Goal: Task Accomplishment & Management: Use online tool/utility

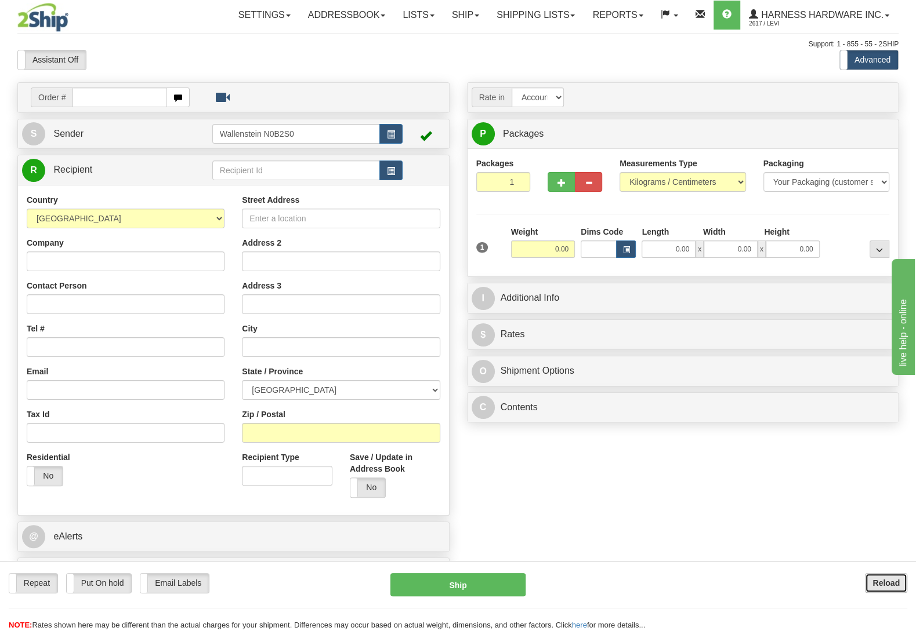
click at [869, 583] on button "Reload" at bounding box center [885, 583] width 42 height 20
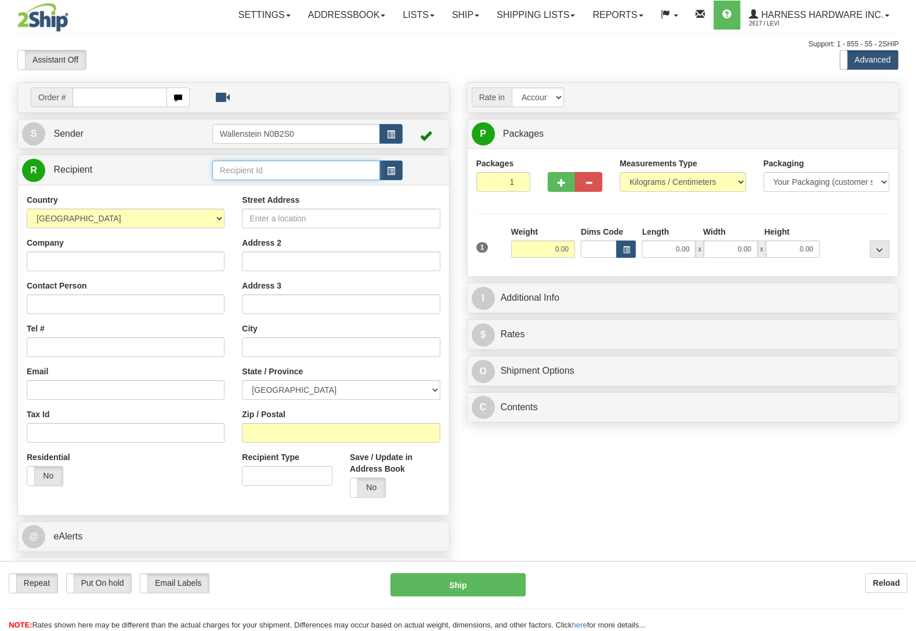
click at [267, 165] on input "text" at bounding box center [296, 171] width 168 height 20
drag, startPoint x: 267, startPoint y: 165, endPoint x: 264, endPoint y: 172, distance: 6.8
click at [267, 166] on input "text" at bounding box center [296, 171] width 168 height 20
click at [264, 171] on input "text" at bounding box center [296, 171] width 168 height 20
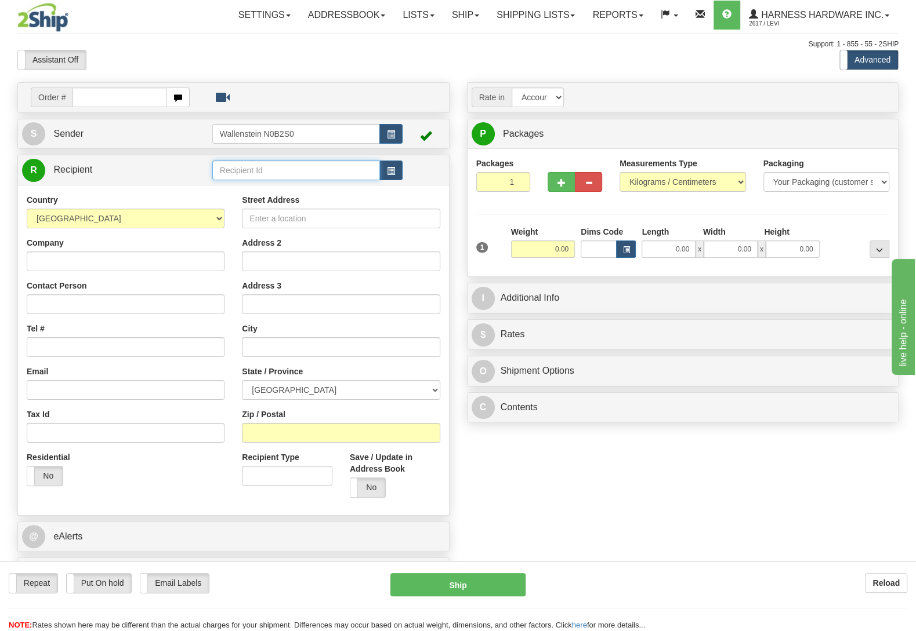
click at [264, 171] on input "text" at bounding box center [296, 171] width 168 height 20
click at [261, 188] on div "BOUED" at bounding box center [292, 189] width 155 height 13
type input "BOUED"
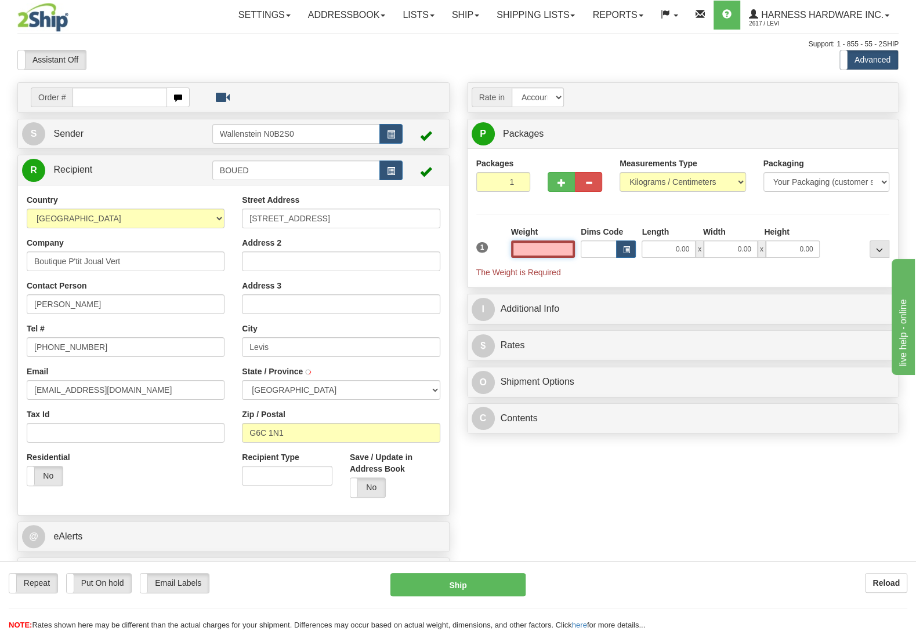
type input "LEVIS"
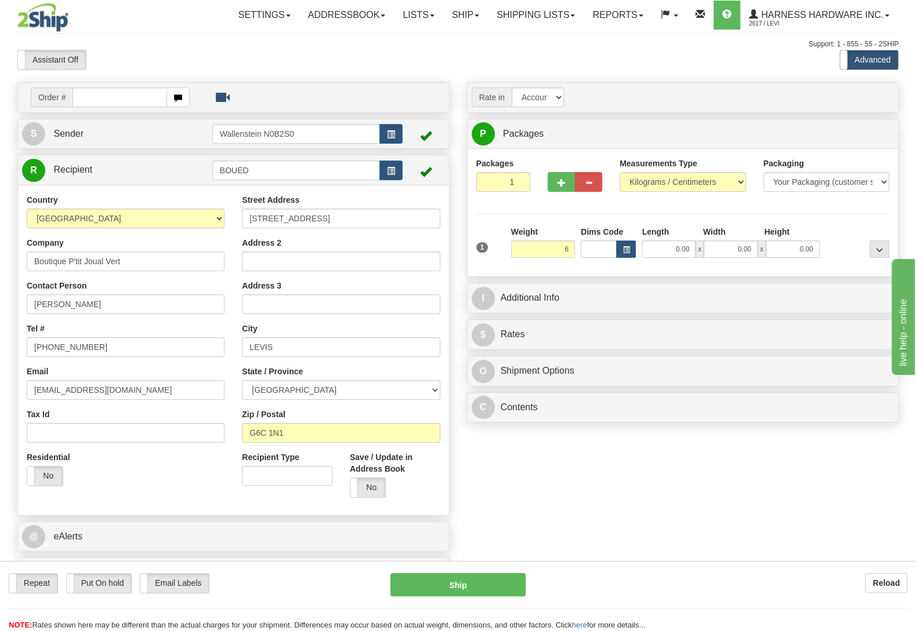
type input "6.00"
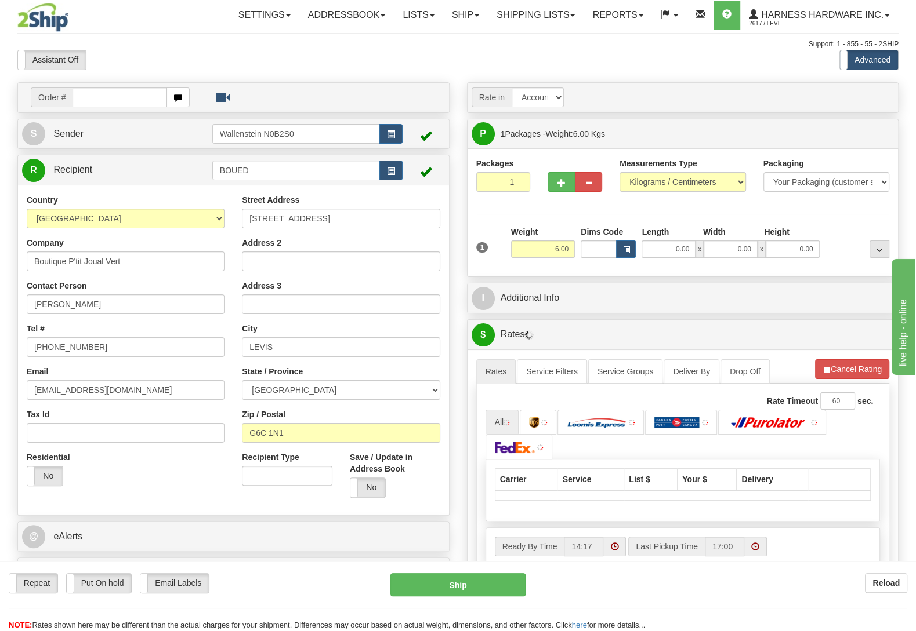
click at [829, 225] on div "Packages 1 1 Measurements Type" at bounding box center [682, 213] width 413 height 110
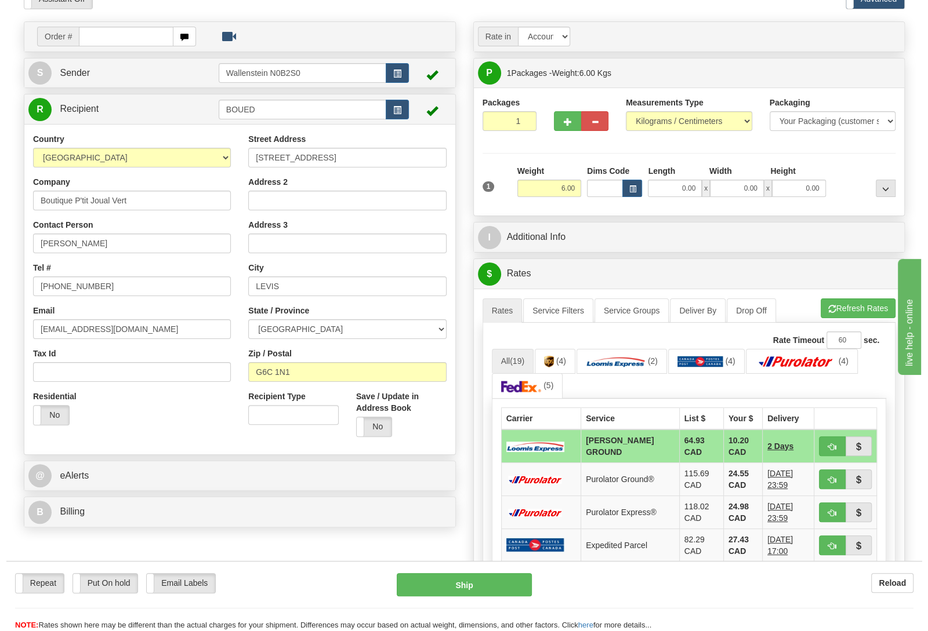
scroll to position [122, 0]
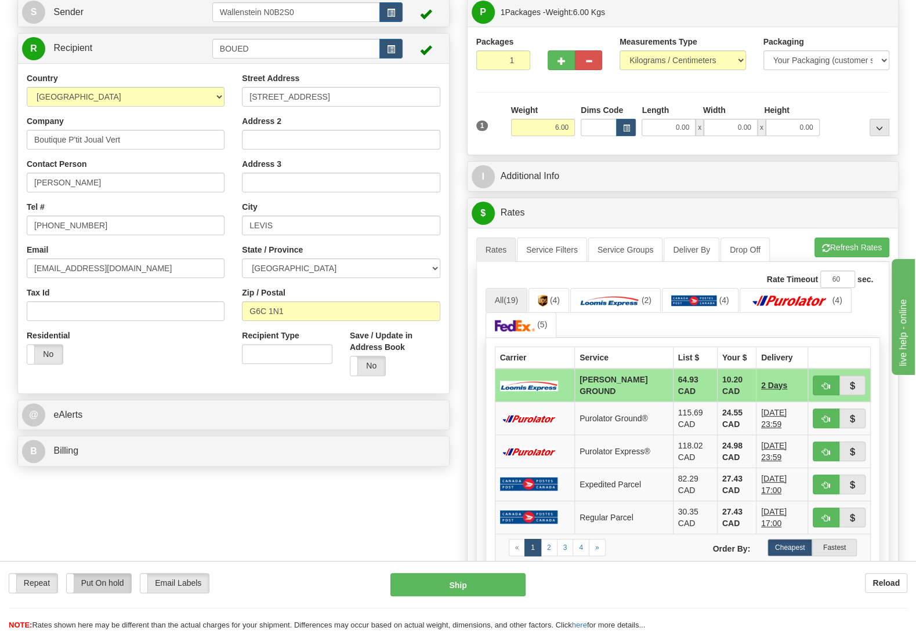
click at [105, 579] on label "Put On hold" at bounding box center [99, 583] width 65 height 19
click at [518, 579] on button "Hold" at bounding box center [457, 584] width 135 height 23
type input "DD"
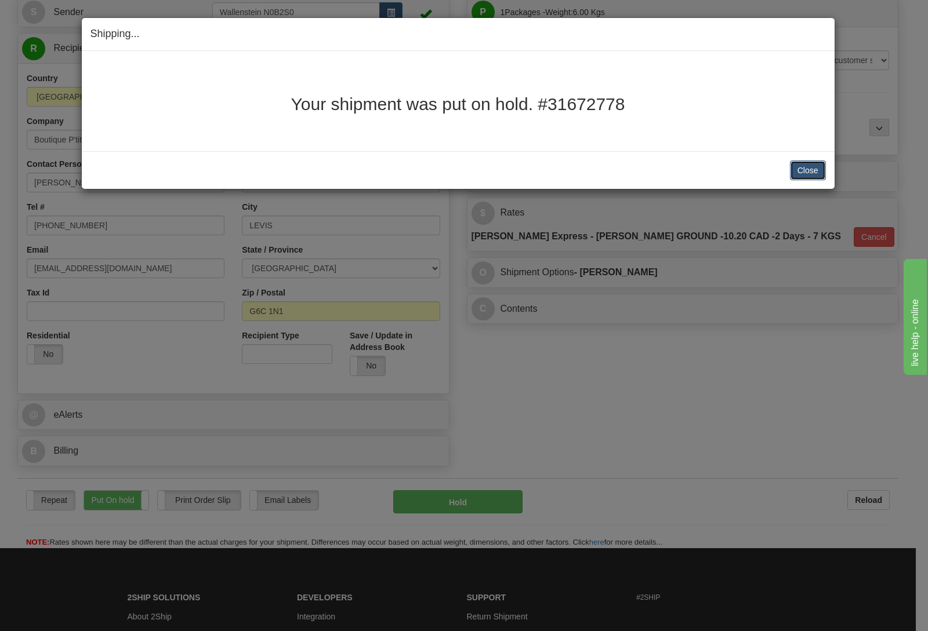
click at [815, 170] on button "Close" at bounding box center [808, 171] width 36 height 20
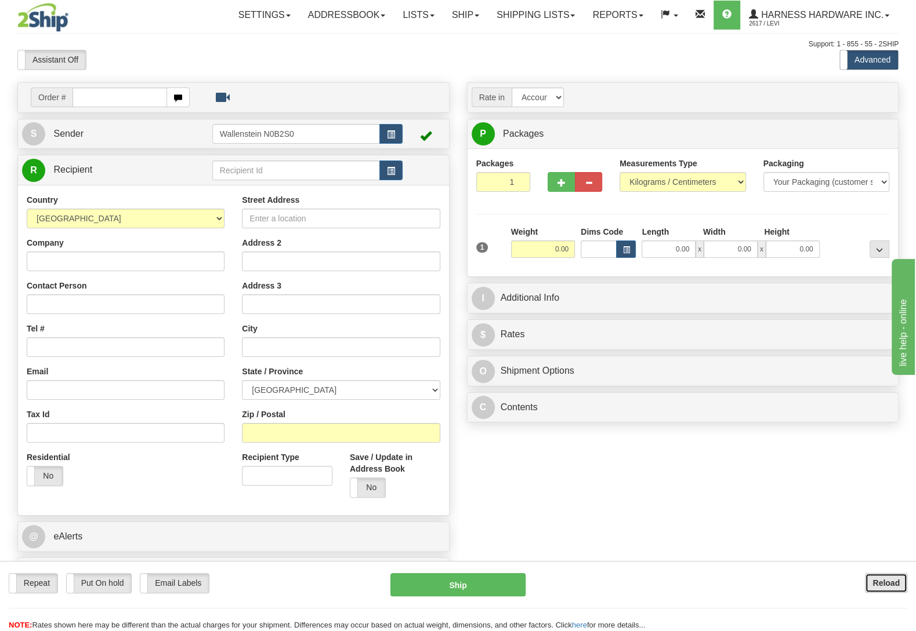
click at [870, 576] on button "Reload" at bounding box center [885, 583] width 42 height 20
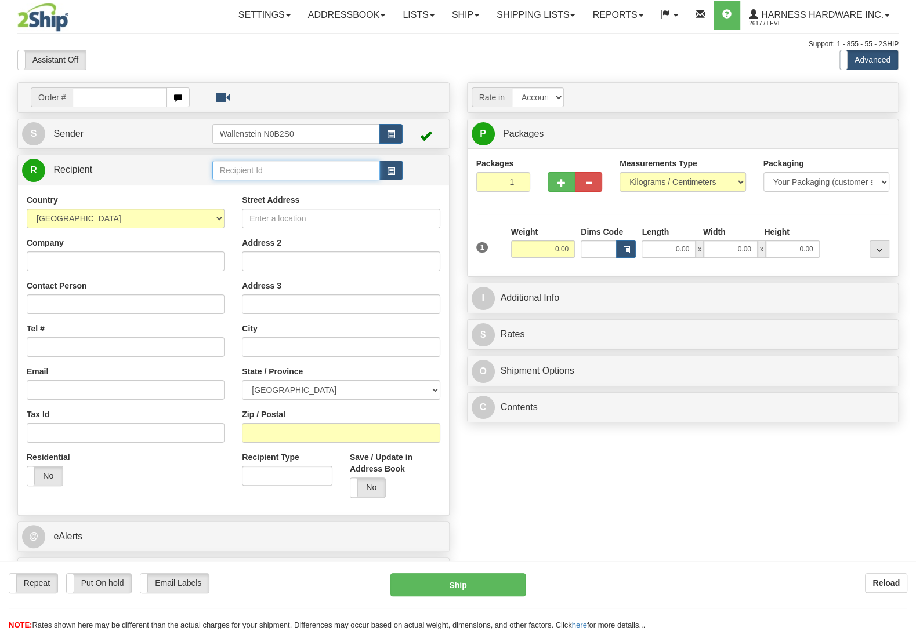
click at [356, 168] on input "text" at bounding box center [296, 171] width 168 height 20
click at [876, 577] on button "Reload" at bounding box center [885, 583] width 42 height 20
click at [304, 171] on input "text" at bounding box center [296, 171] width 168 height 20
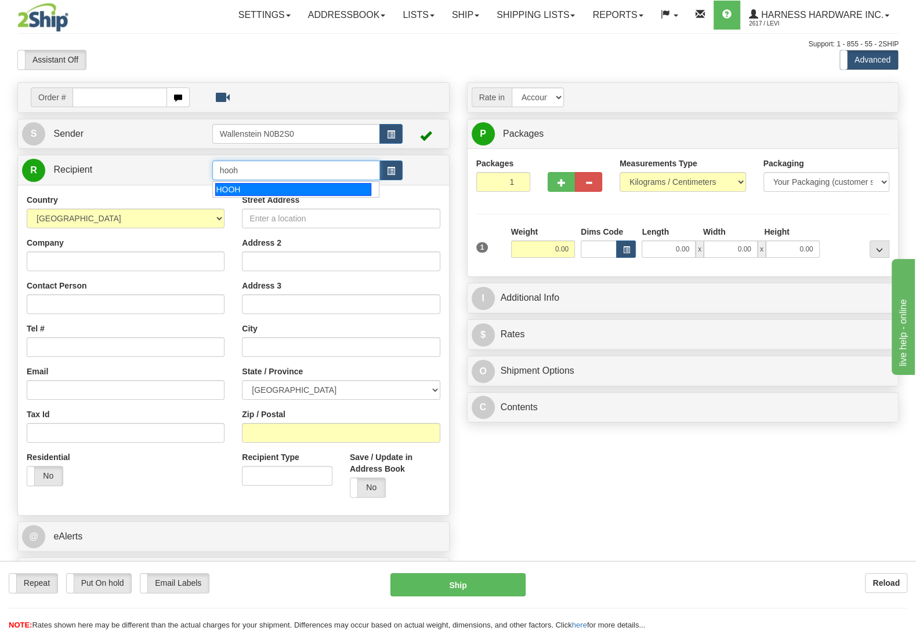
click at [292, 187] on div "HOOH" at bounding box center [292, 189] width 155 height 13
type input "HOOH"
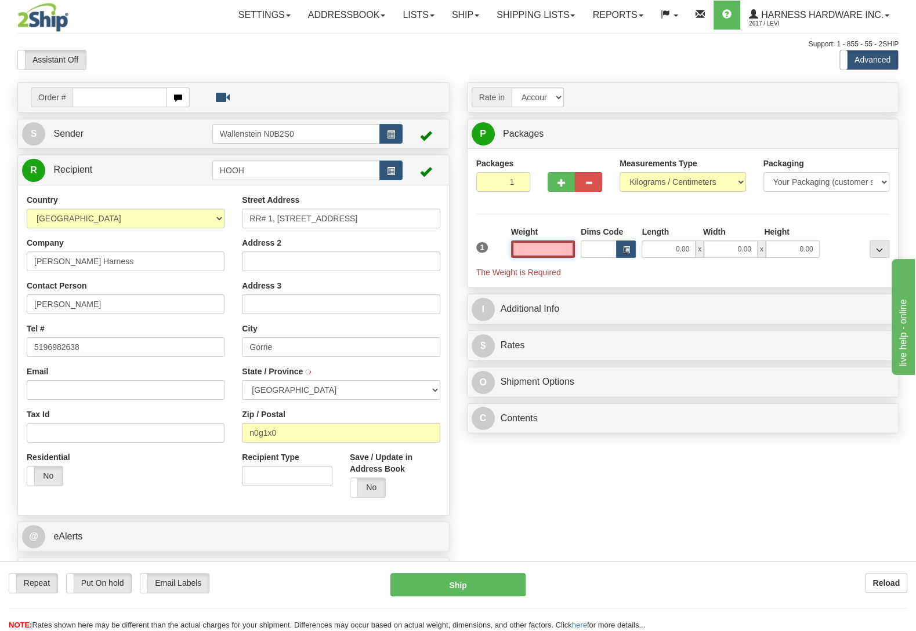
type input "GORRIE"
click at [553, 249] on input "text" at bounding box center [543, 249] width 64 height 17
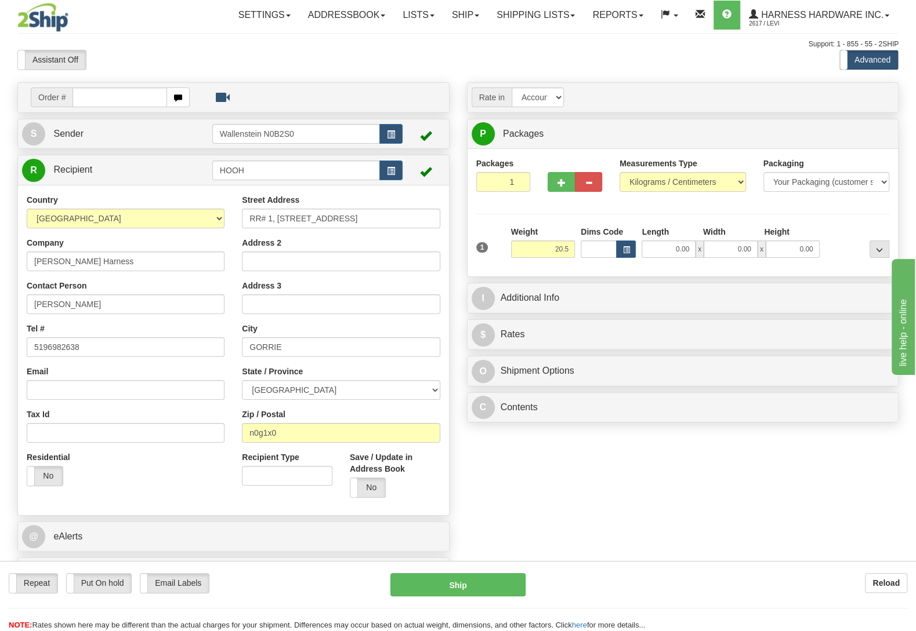
click at [829, 231] on div at bounding box center [857, 242] width 70 height 32
type input "20.50"
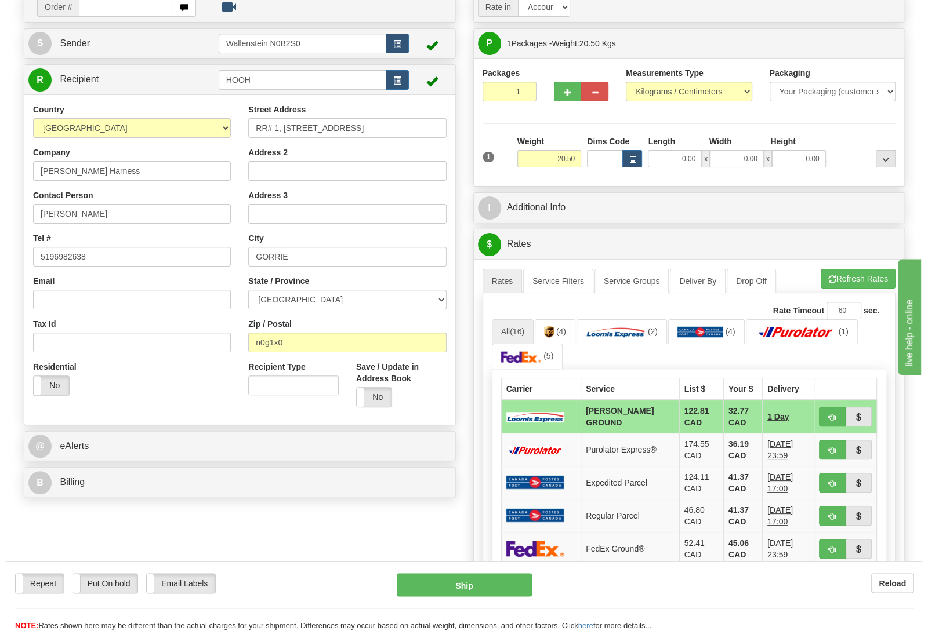
scroll to position [122, 0]
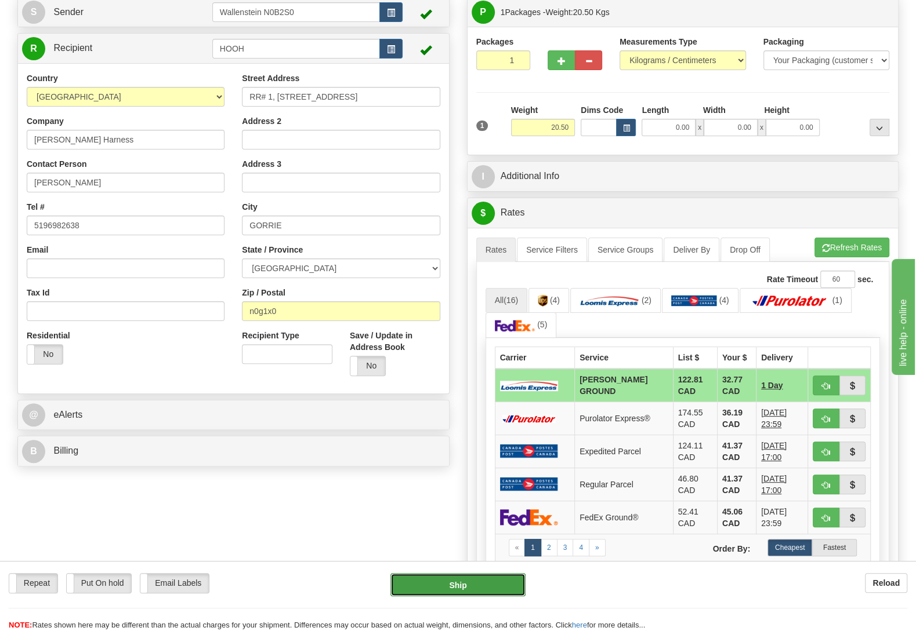
click at [516, 588] on button "Ship" at bounding box center [457, 584] width 135 height 23
type input "DD"
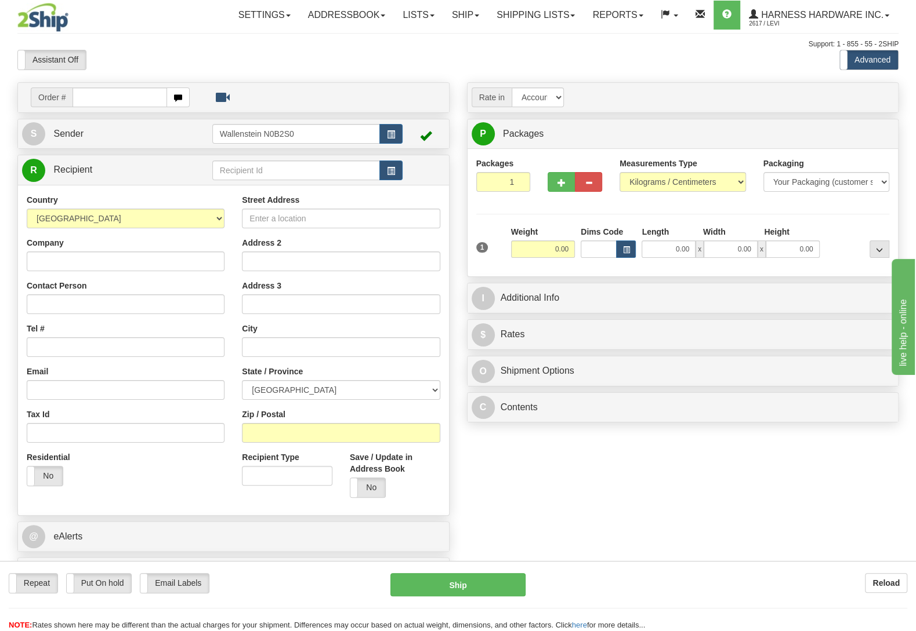
click at [880, 569] on div "Repeat Repeat Put On hold Put On hold Print Order Slip Print Order Slip Email L…" at bounding box center [458, 596] width 916 height 70
click at [886, 595] on div "Repeat Repeat Put On hold Put On hold Print Order Slip Print Order Slip Email L…" at bounding box center [458, 584] width 916 height 23
click at [884, 580] on b "Reload" at bounding box center [885, 583] width 27 height 9
click at [340, 180] on input "text" at bounding box center [296, 171] width 168 height 20
click at [332, 189] on div "RAFR" at bounding box center [292, 189] width 155 height 13
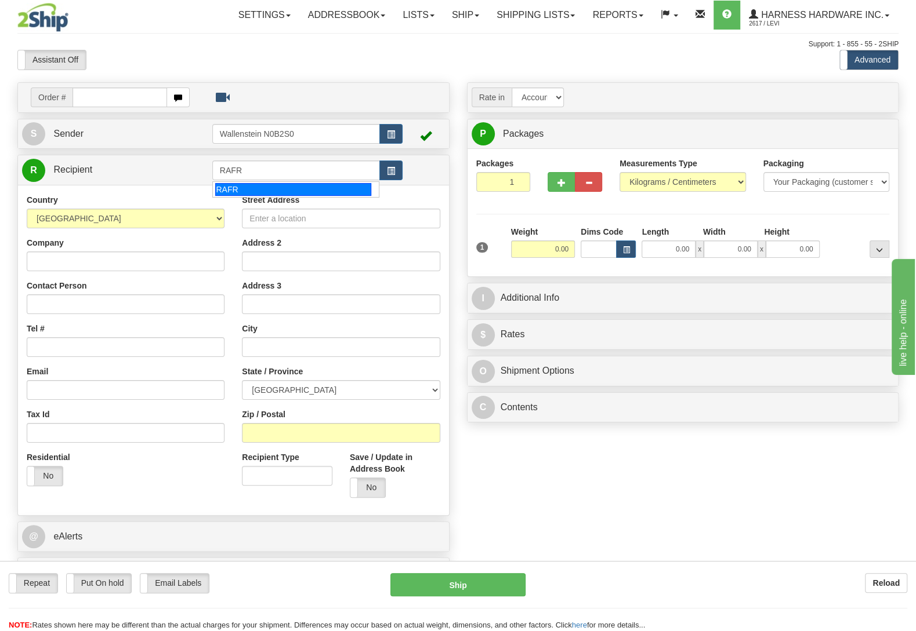
type input "RAFR"
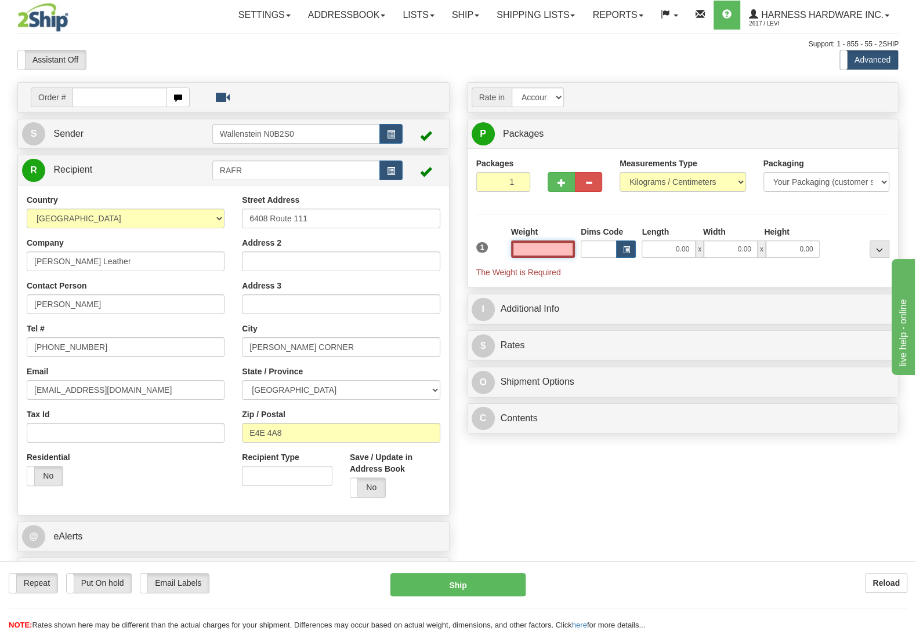
click at [548, 252] on input "text" at bounding box center [543, 249] width 64 height 17
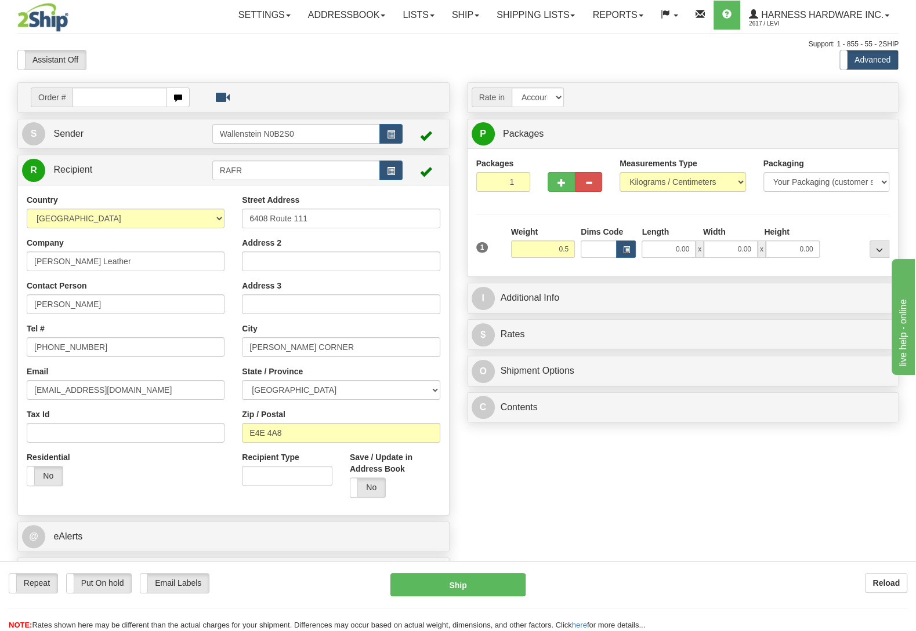
type input "0.50"
click at [835, 237] on div at bounding box center [857, 242] width 70 height 32
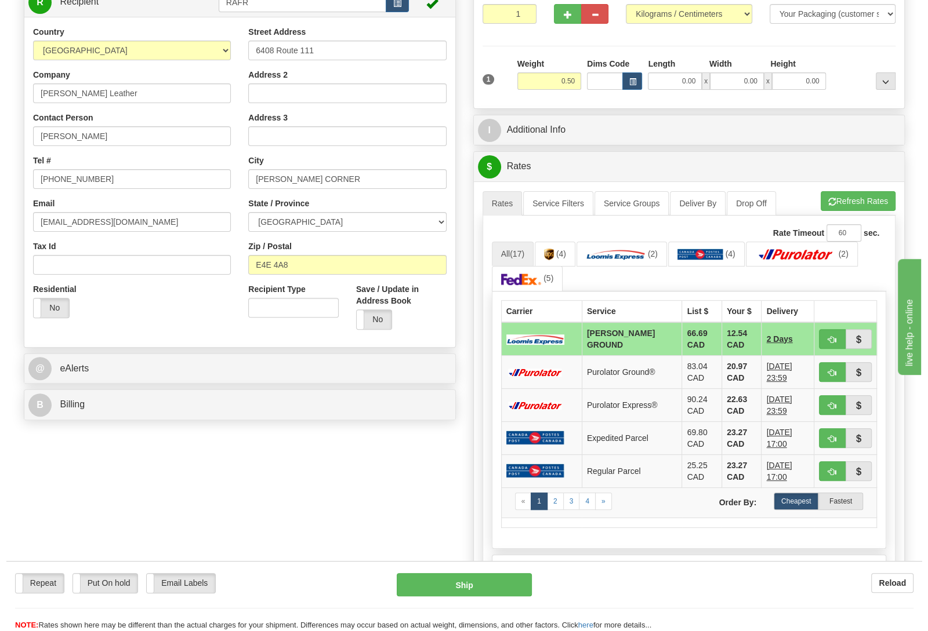
scroll to position [183, 0]
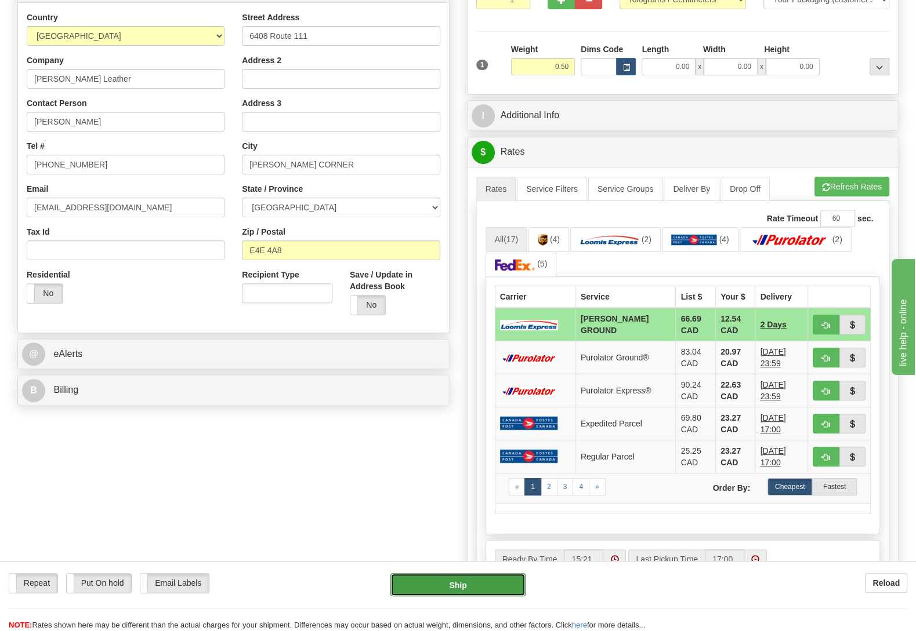
click at [440, 582] on button "Ship" at bounding box center [457, 584] width 135 height 23
type input "DD"
